Goal: Transaction & Acquisition: Book appointment/travel/reservation

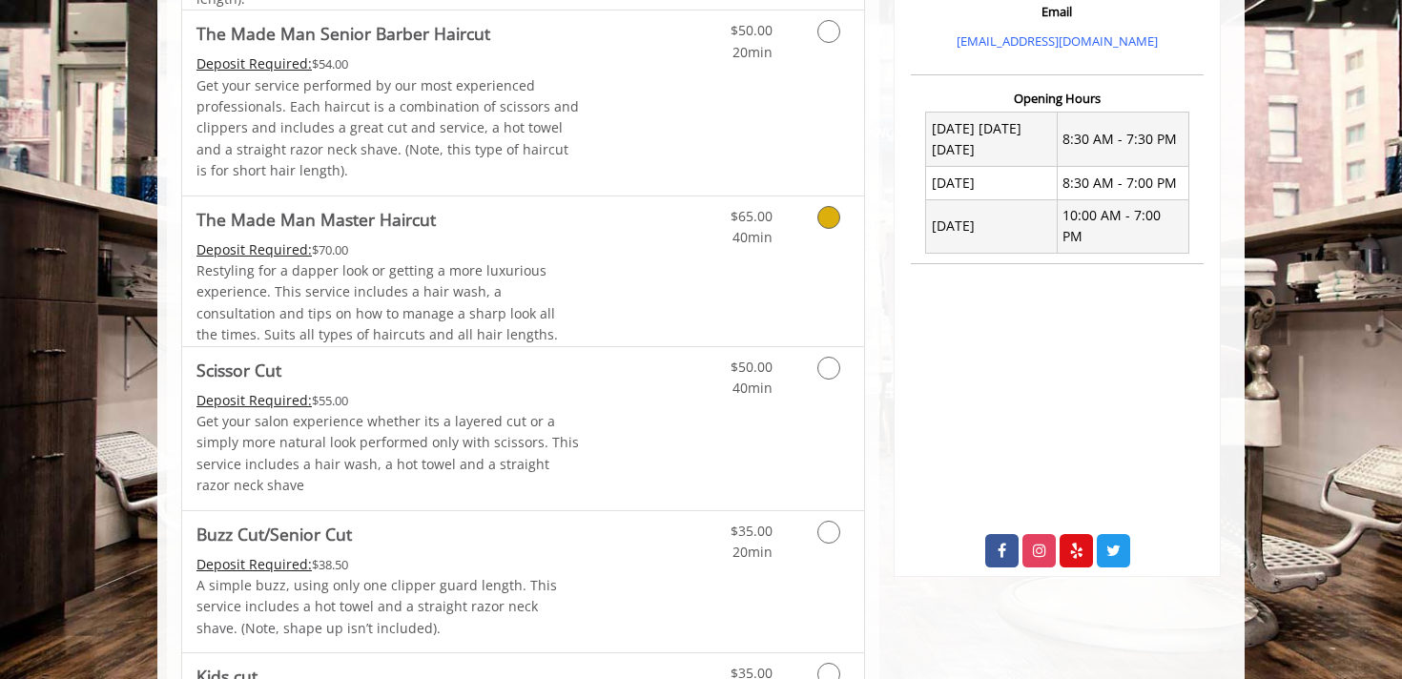
scroll to position [684, 0]
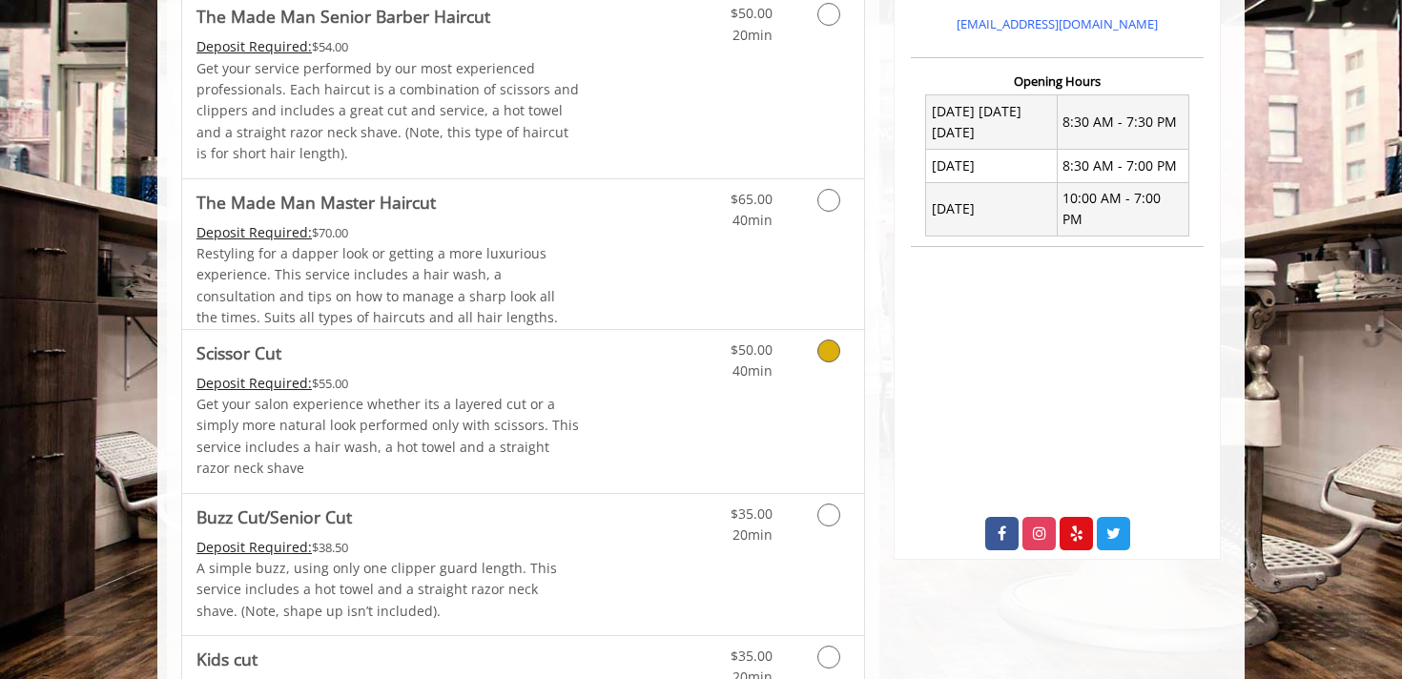
click at [825, 342] on icon "Grooming services" at bounding box center [829, 351] width 23 height 23
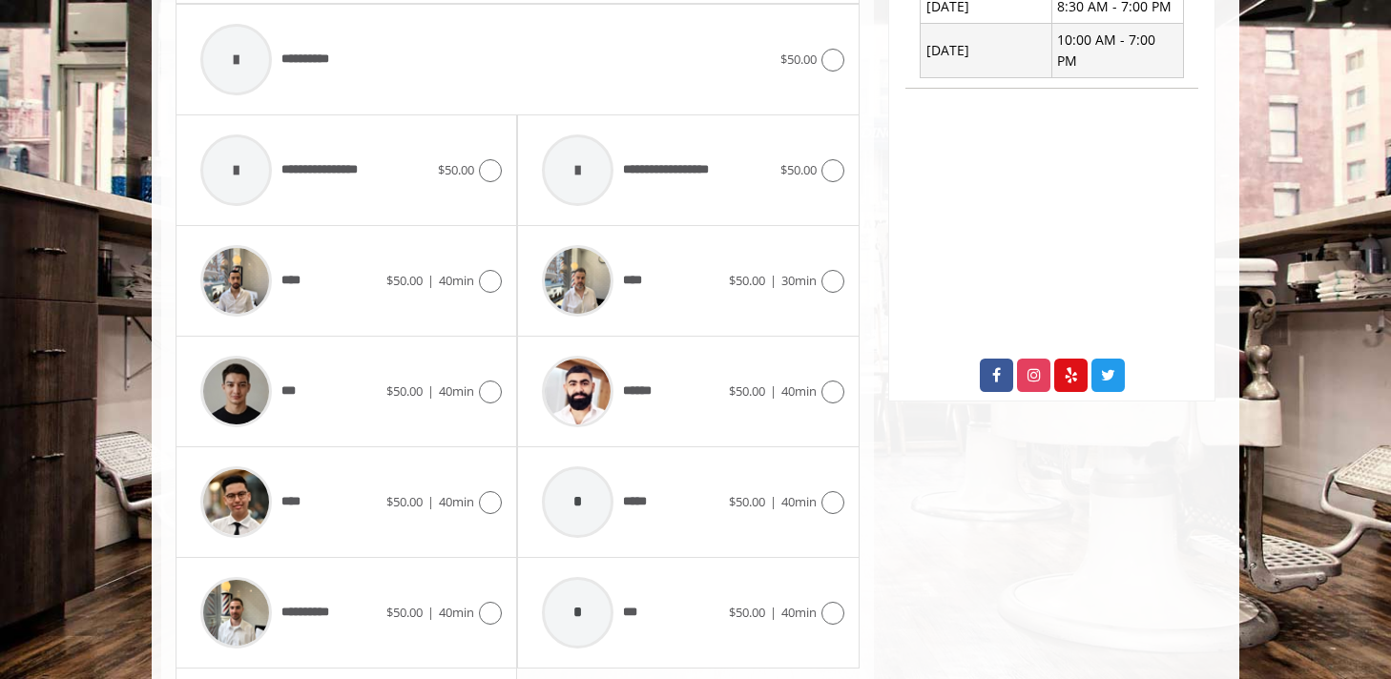
scroll to position [852, 0]
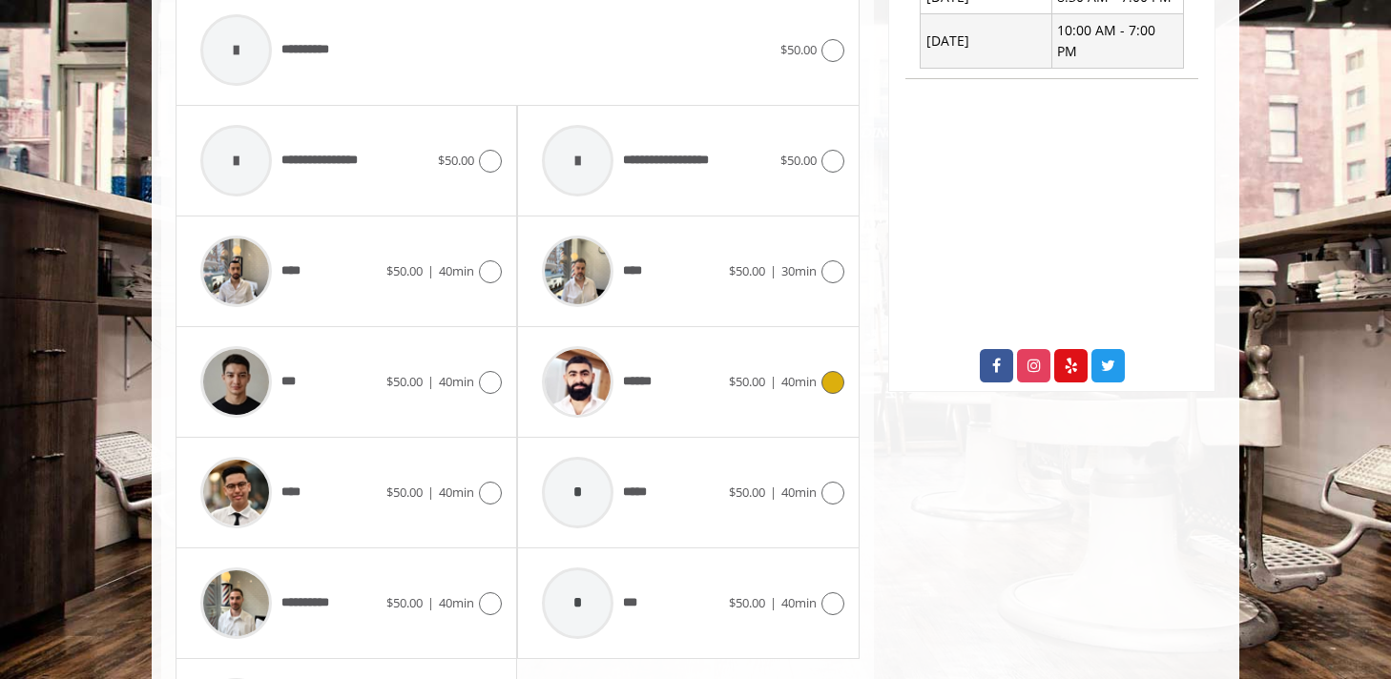
click at [830, 381] on icon at bounding box center [832, 382] width 23 height 23
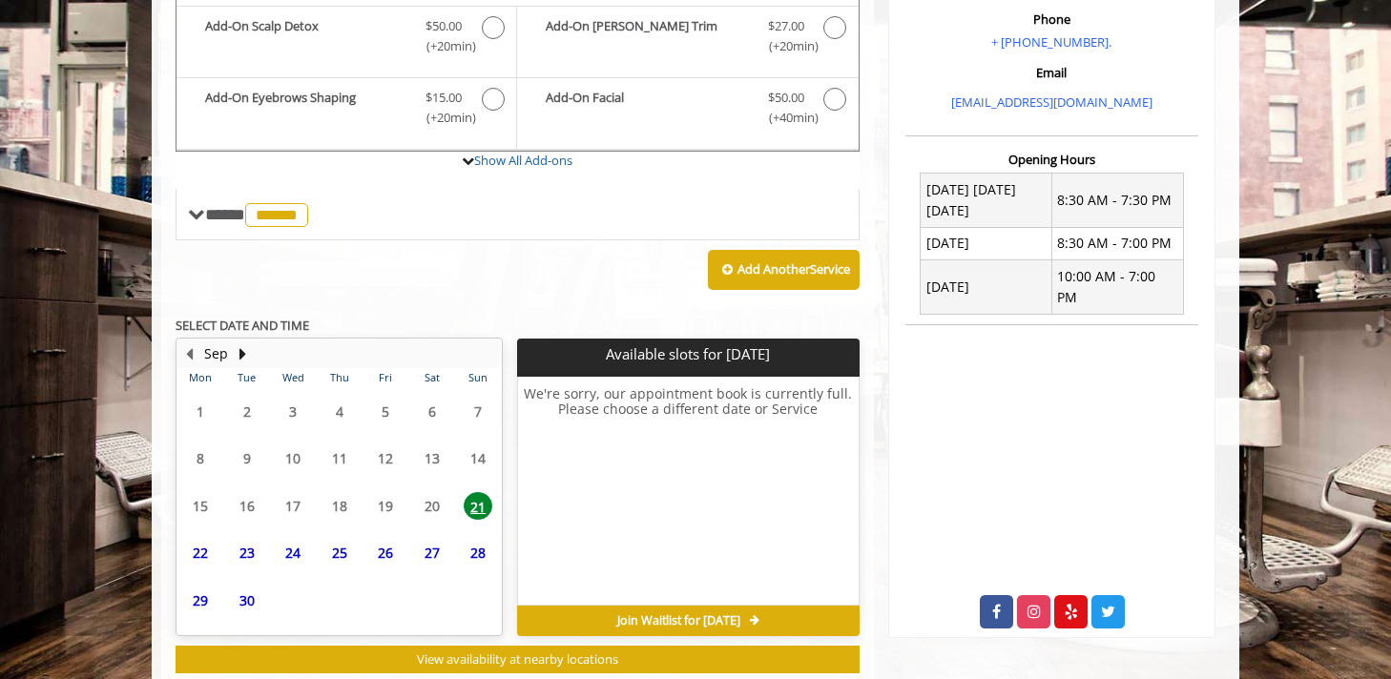
scroll to position [581, 0]
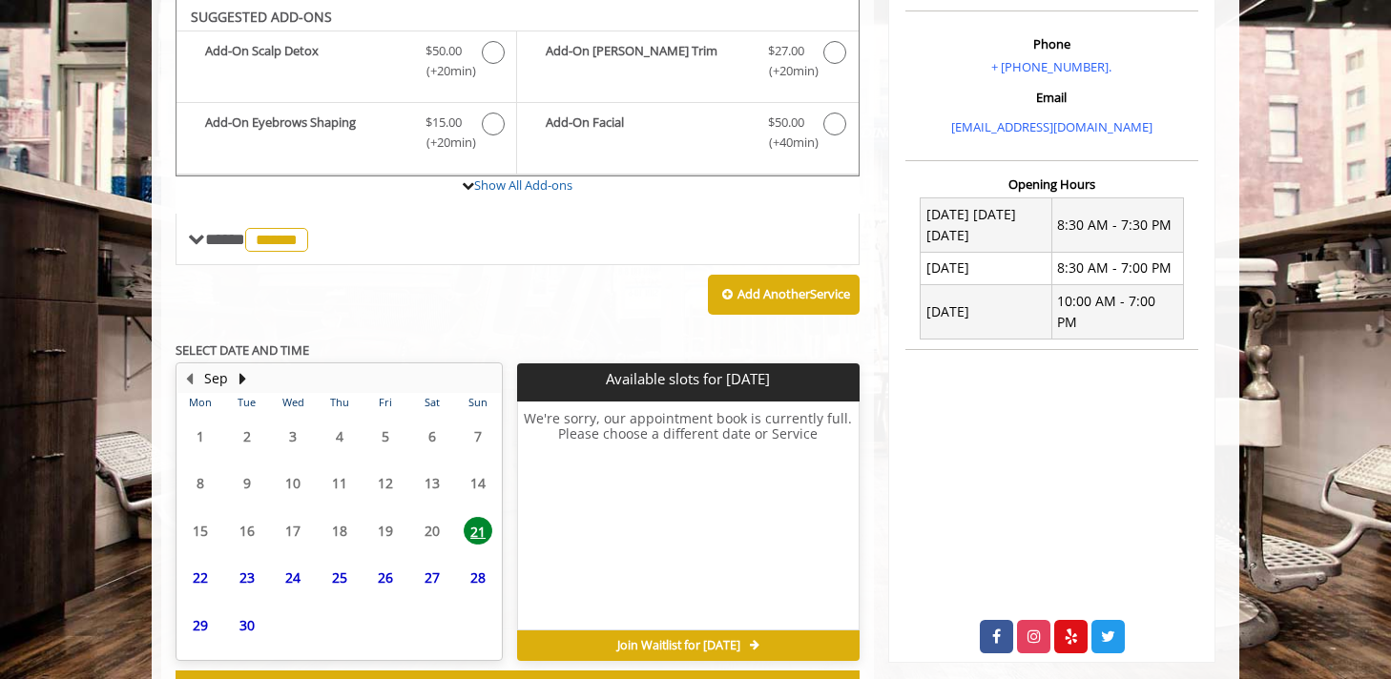
click at [478, 530] on span "21" at bounding box center [478, 531] width 29 height 28
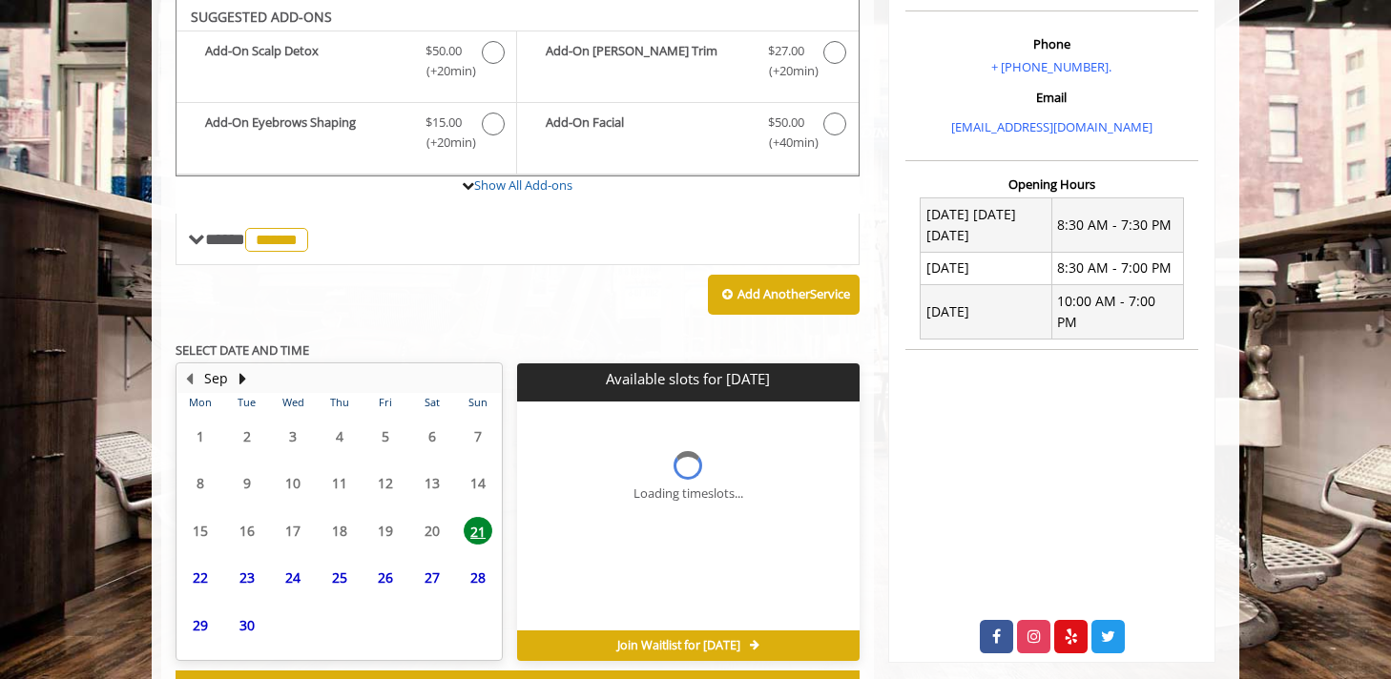
scroll to position [656, 0]
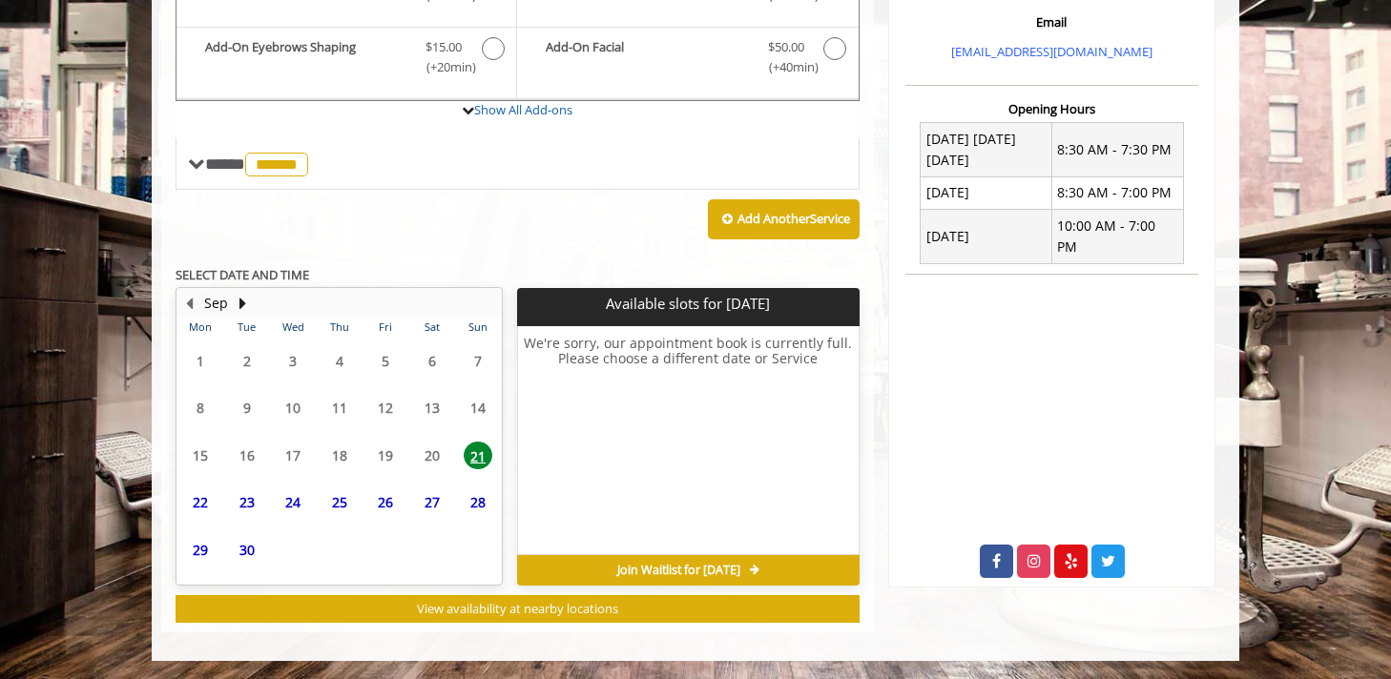
click at [241, 508] on span "23" at bounding box center [247, 502] width 29 height 28
click at [290, 501] on span "24" at bounding box center [293, 502] width 29 height 28
click at [239, 298] on button "Next Month" at bounding box center [242, 303] width 15 height 21
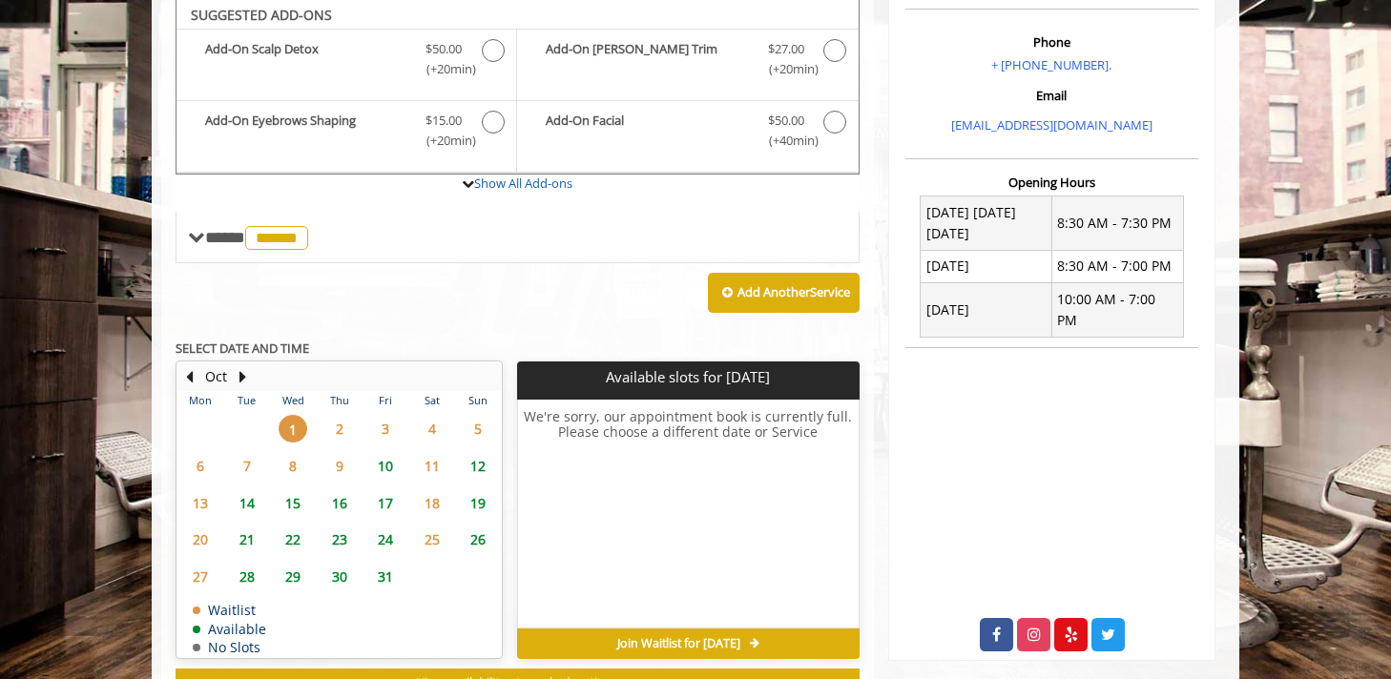
scroll to position [581, 0]
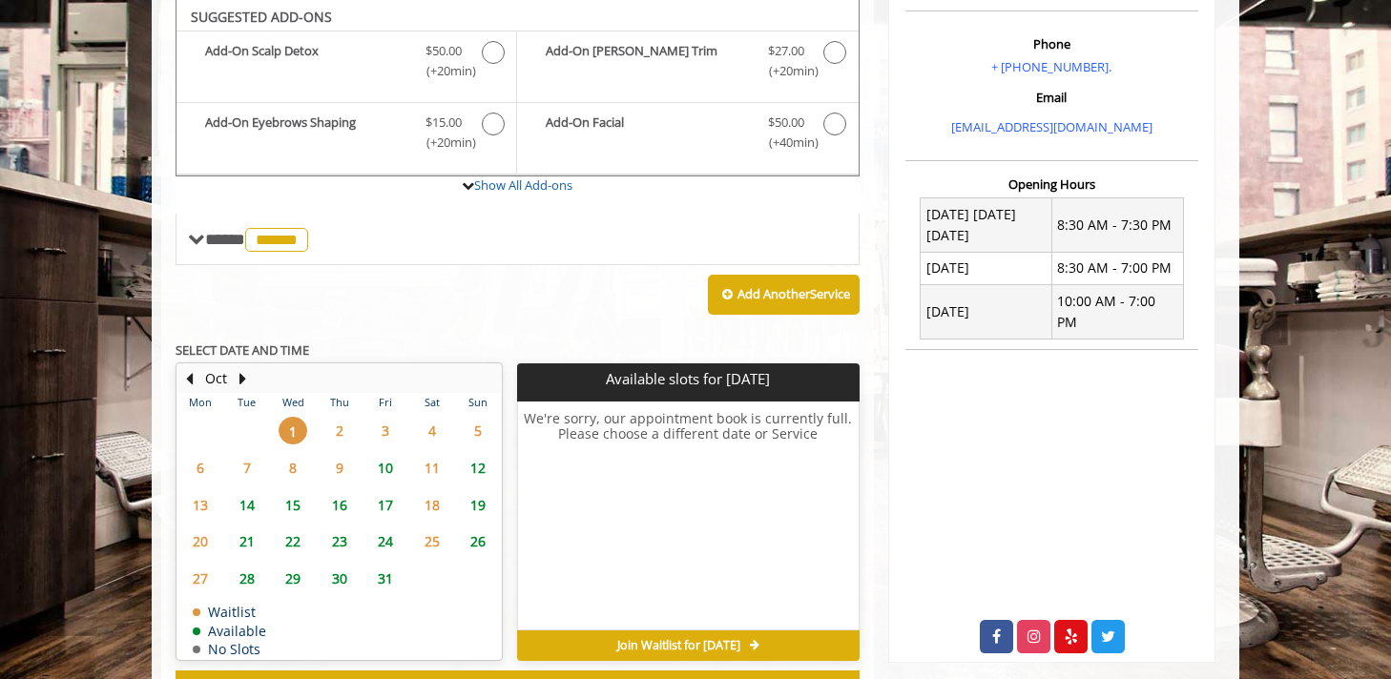
click at [337, 499] on span "16" at bounding box center [339, 505] width 29 height 28
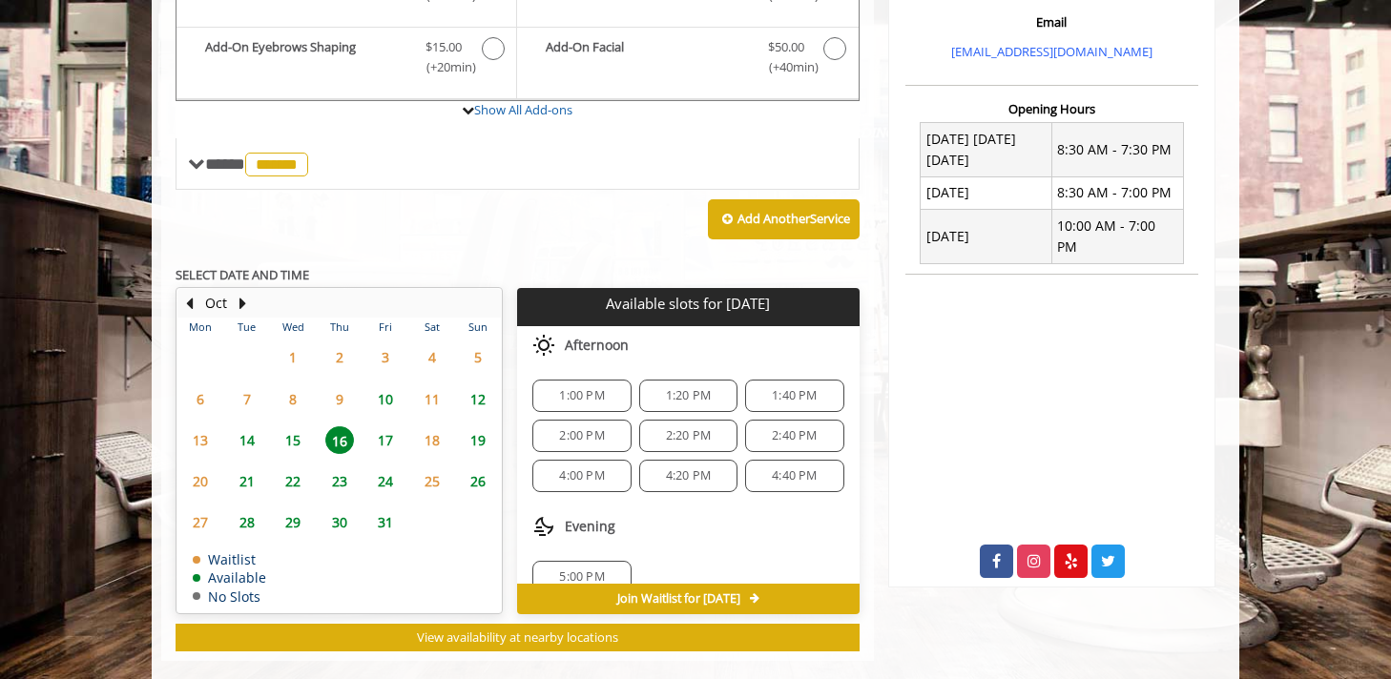
scroll to position [685, 0]
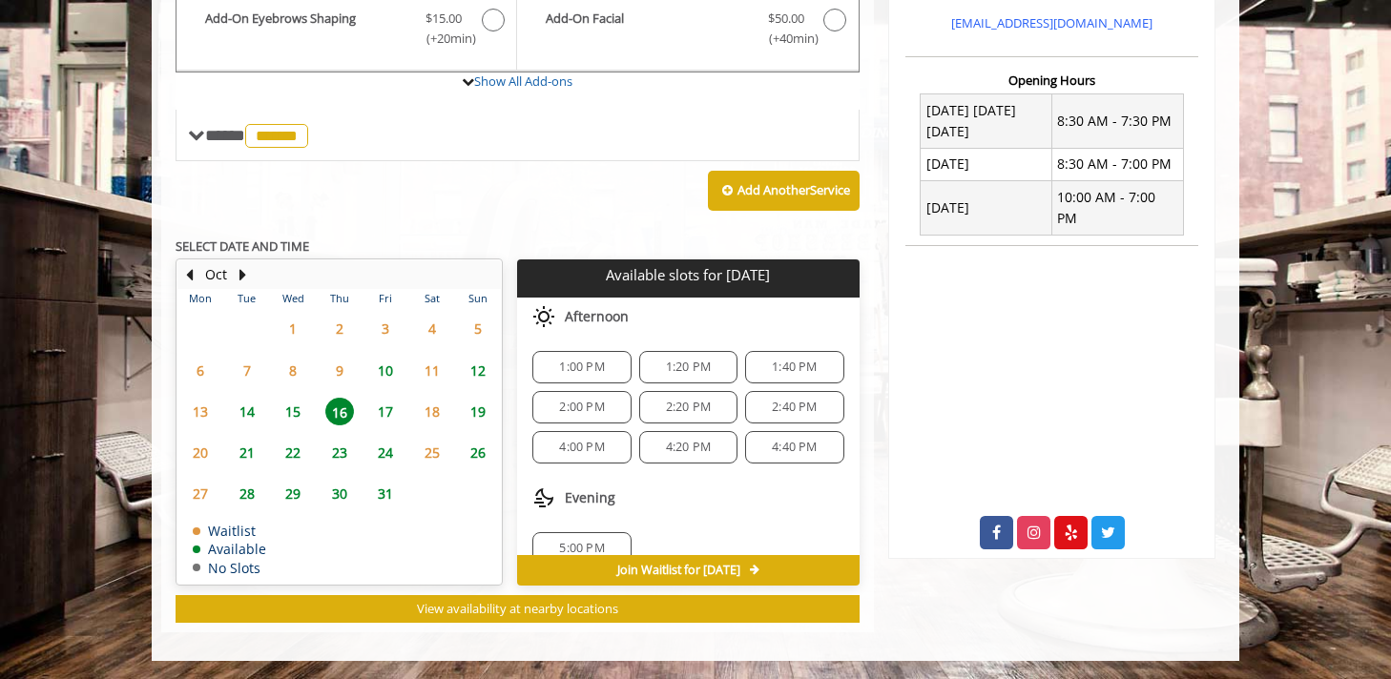
click at [384, 362] on span "10" at bounding box center [385, 371] width 29 height 28
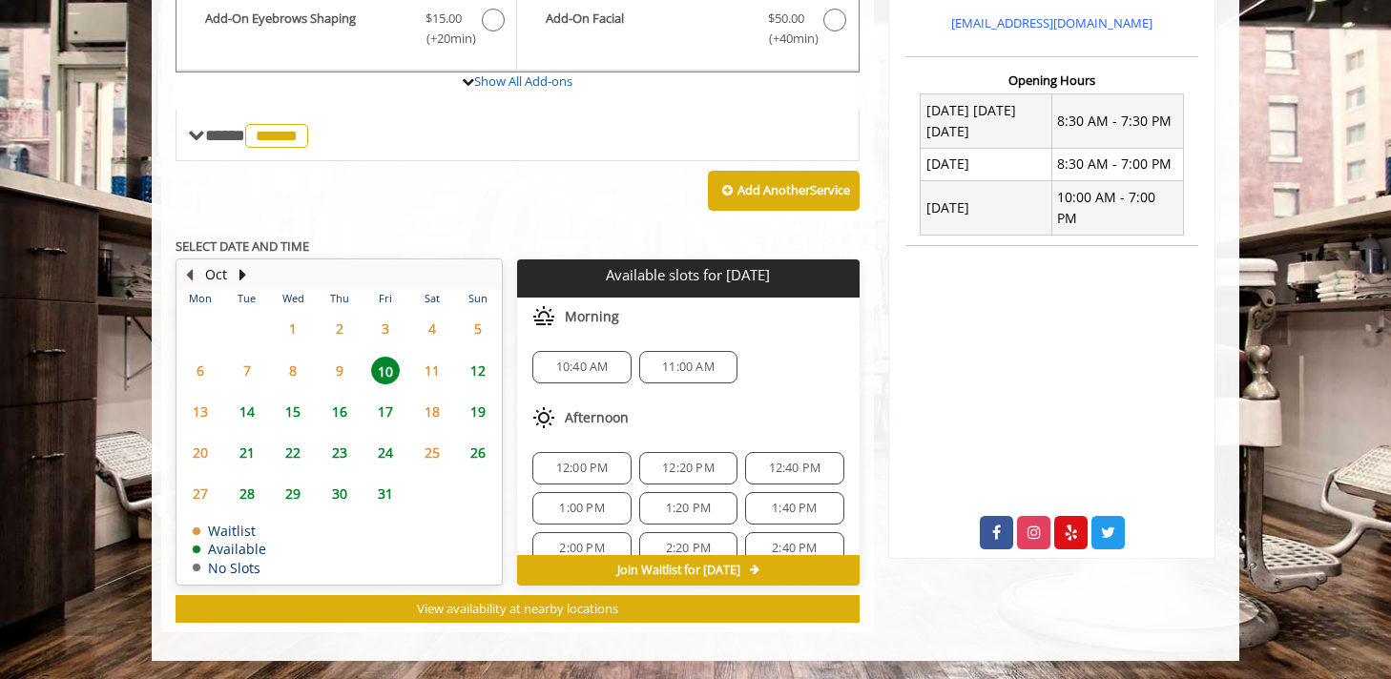
click at [189, 273] on button "Previous Month" at bounding box center [188, 274] width 15 height 21
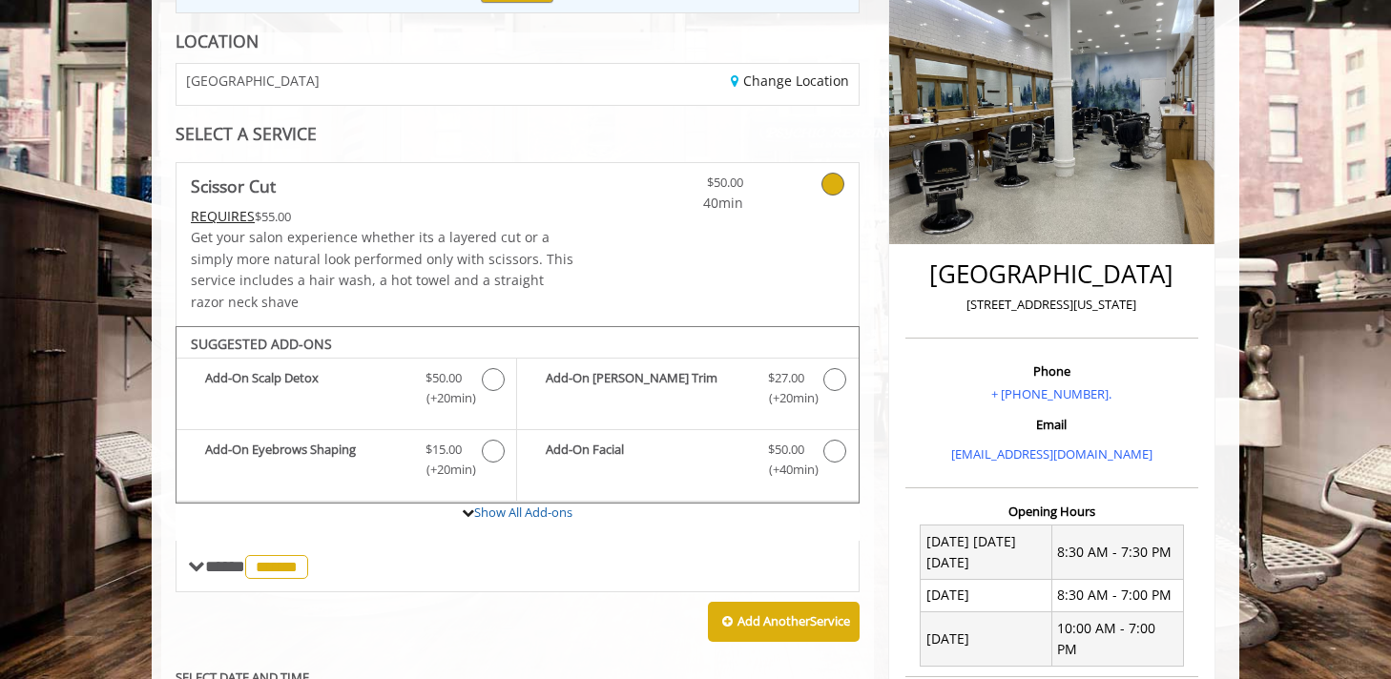
scroll to position [162, 0]
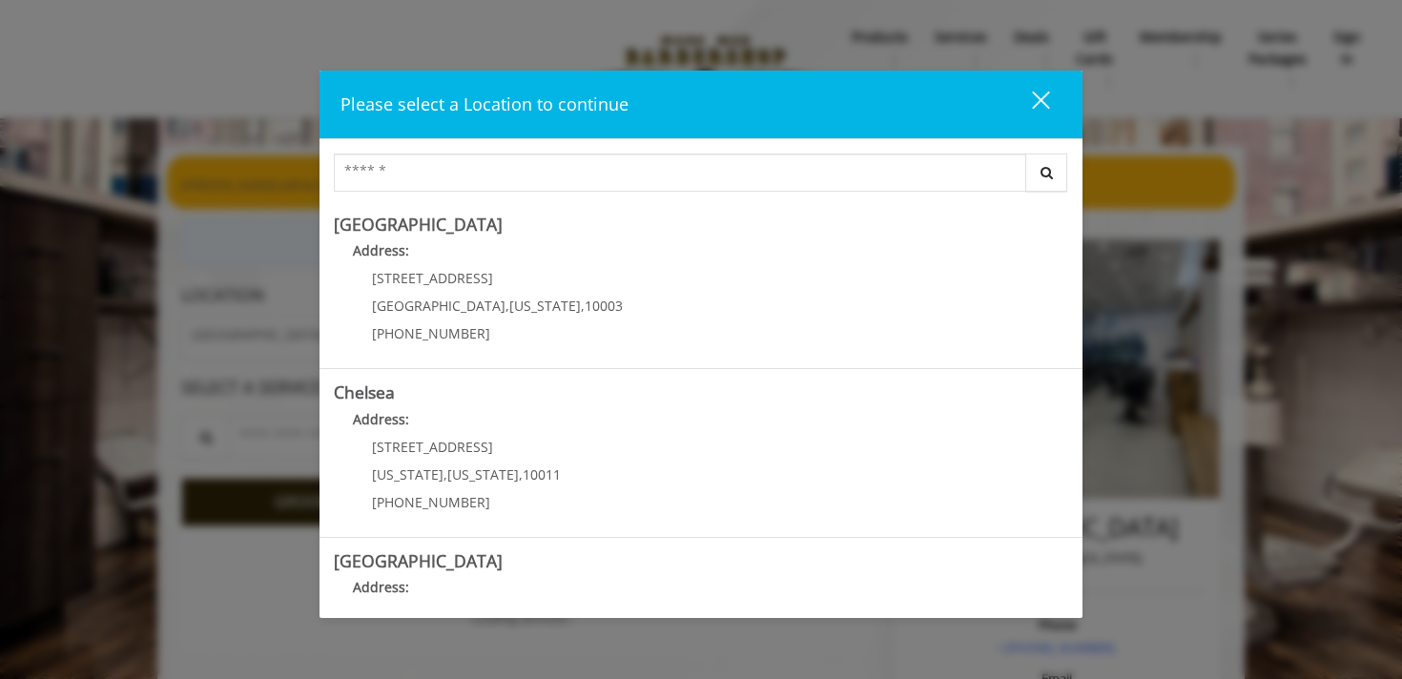
click at [1039, 114] on div "close" at bounding box center [1029, 104] width 38 height 29
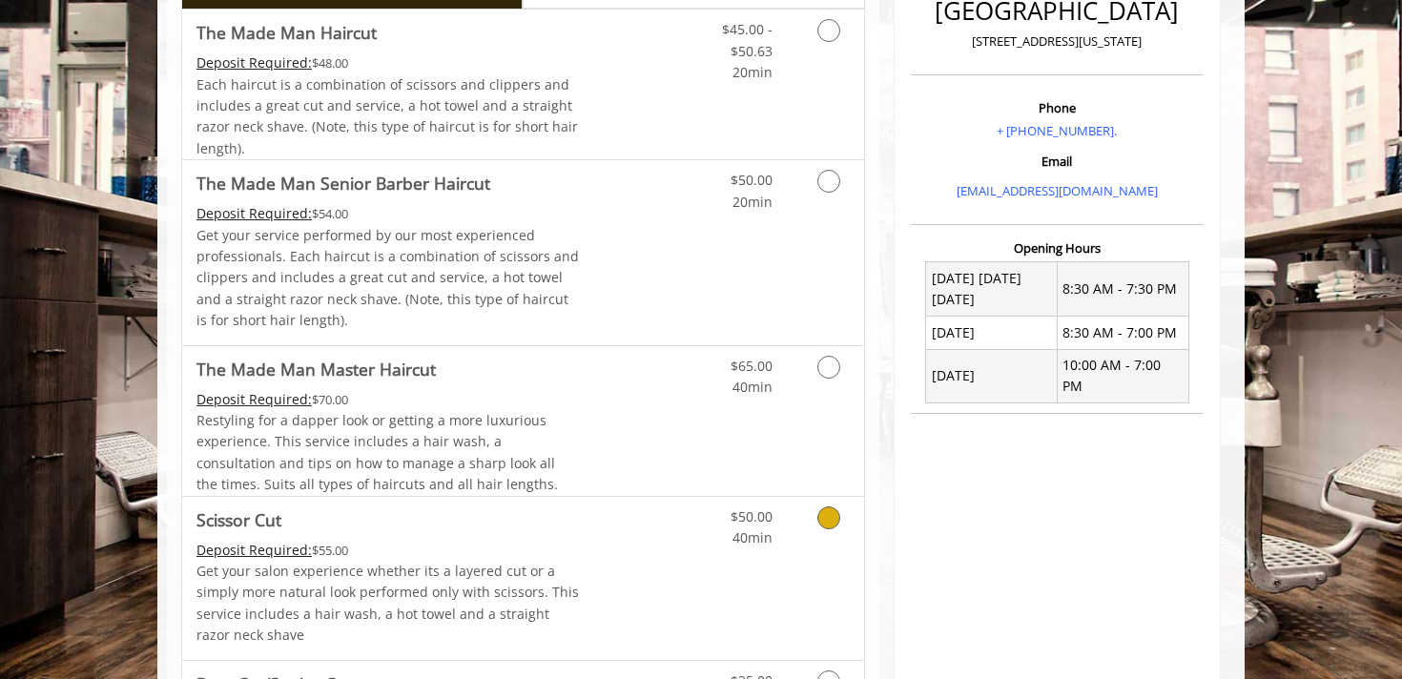
click at [825, 515] on icon "Grooming services" at bounding box center [829, 518] width 23 height 23
